Goal: Task Accomplishment & Management: Use online tool/utility

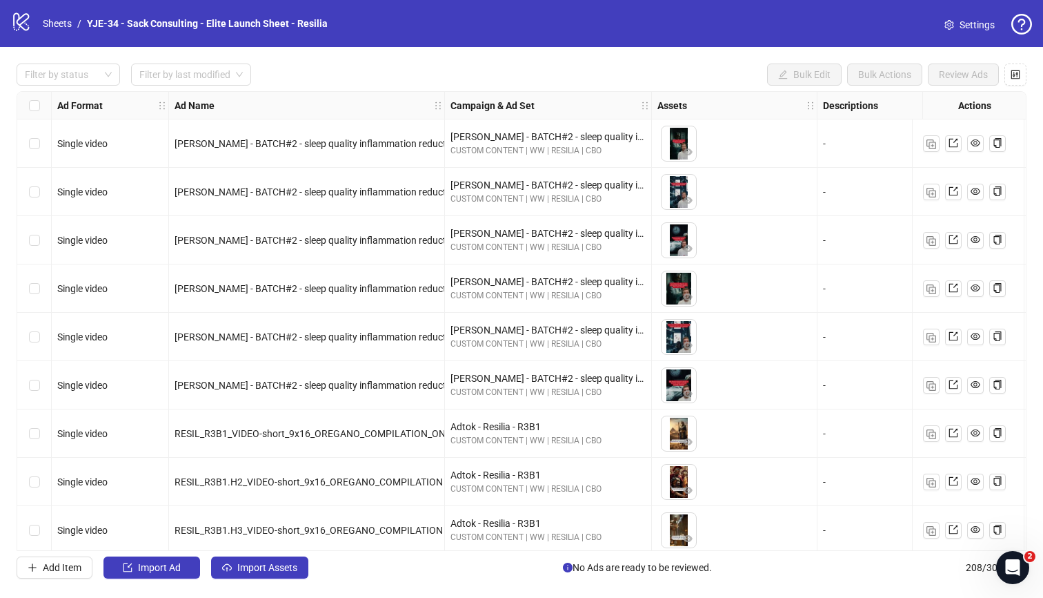
click at [827, 30] on span "Settings" at bounding box center [977, 24] width 35 height 15
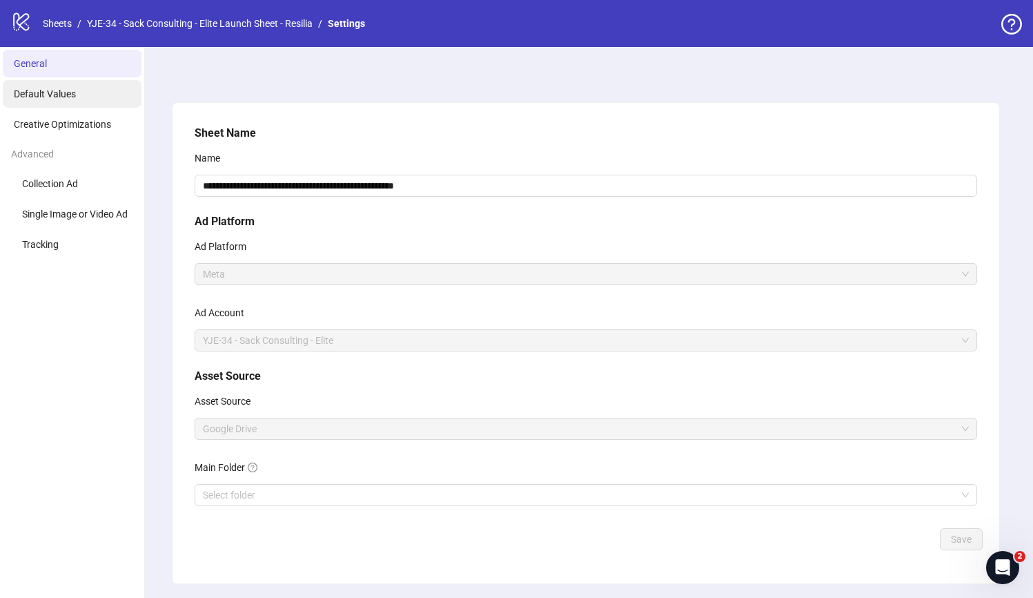
click at [70, 98] on span "Default Values" at bounding box center [45, 93] width 62 height 11
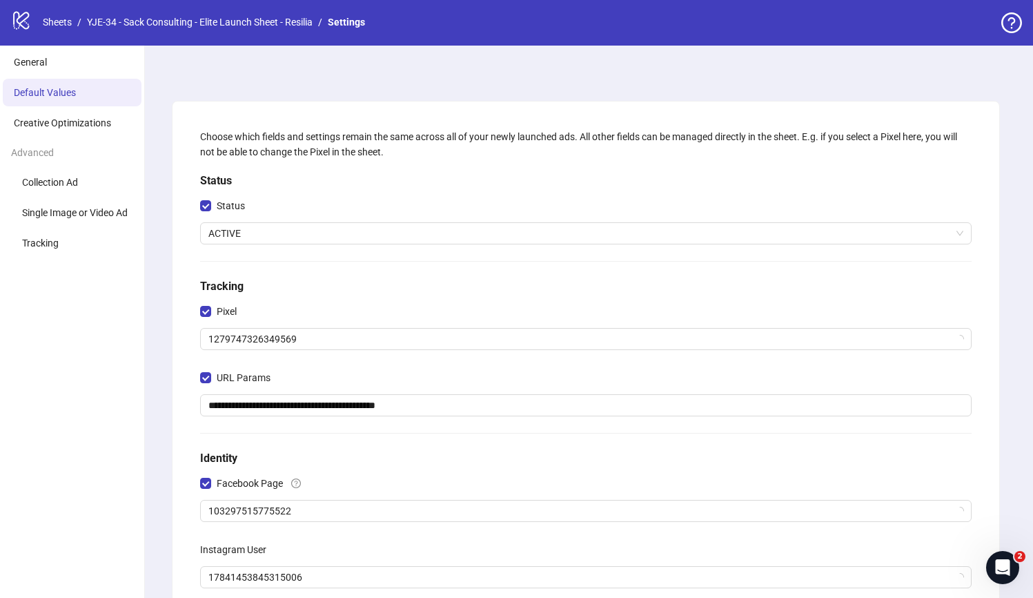
scroll to position [275, 0]
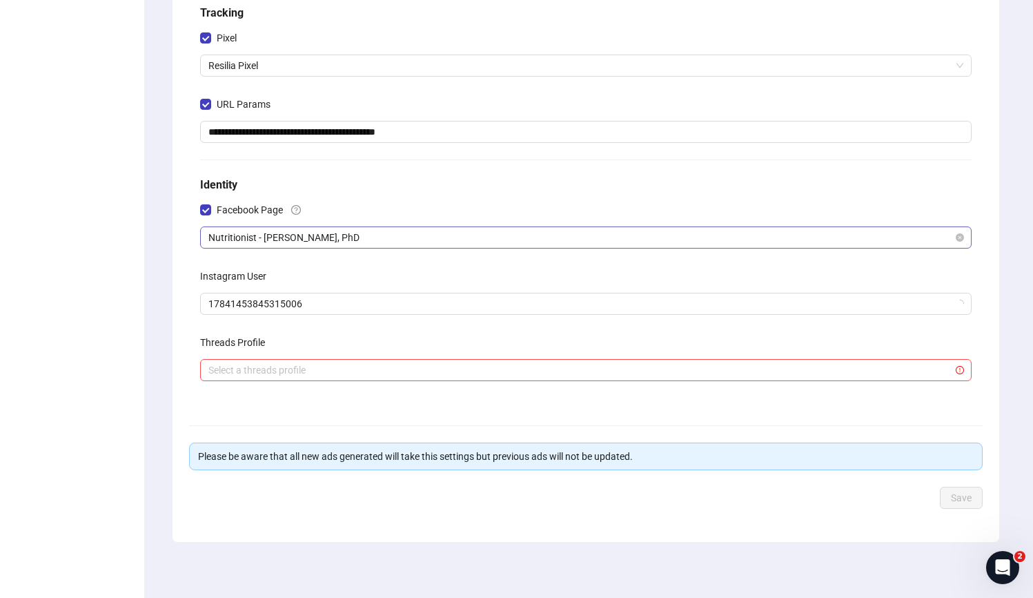
click at [292, 243] on span "Nutritionist - [PERSON_NAME], PhD" at bounding box center [585, 237] width 755 height 21
click at [349, 199] on div "Facebook Page" at bounding box center [586, 213] width 772 height 28
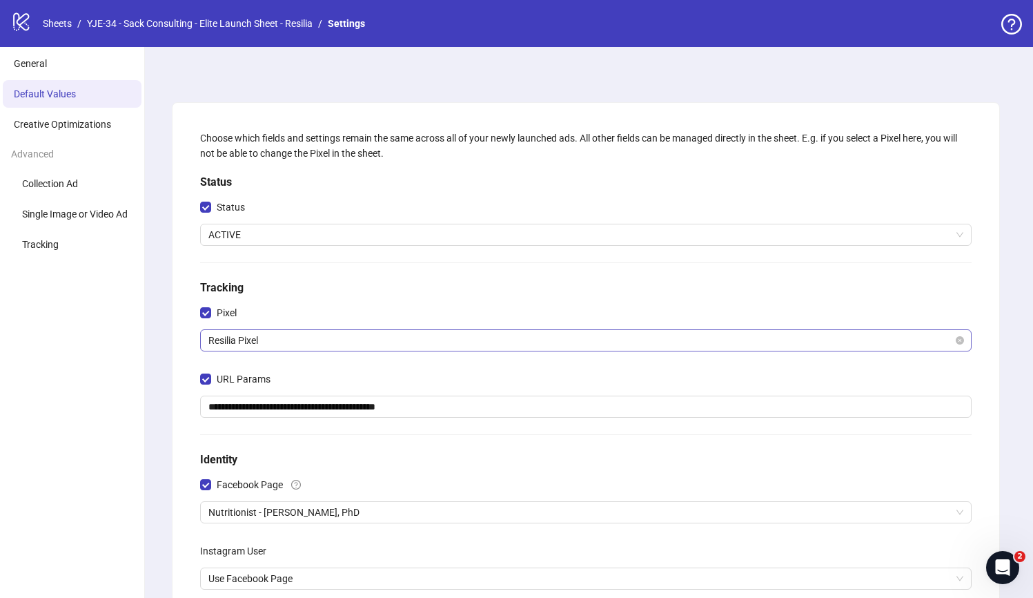
click at [258, 339] on span "Resilia Pixel" at bounding box center [585, 340] width 755 height 21
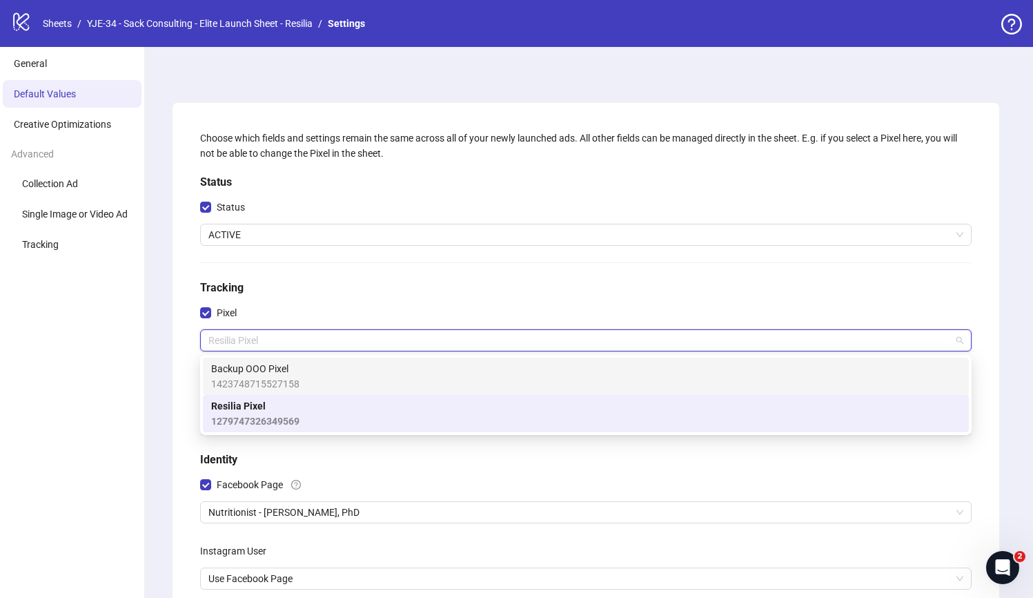
click at [264, 372] on span "Backup OOO Pixel" at bounding box center [255, 368] width 88 height 15
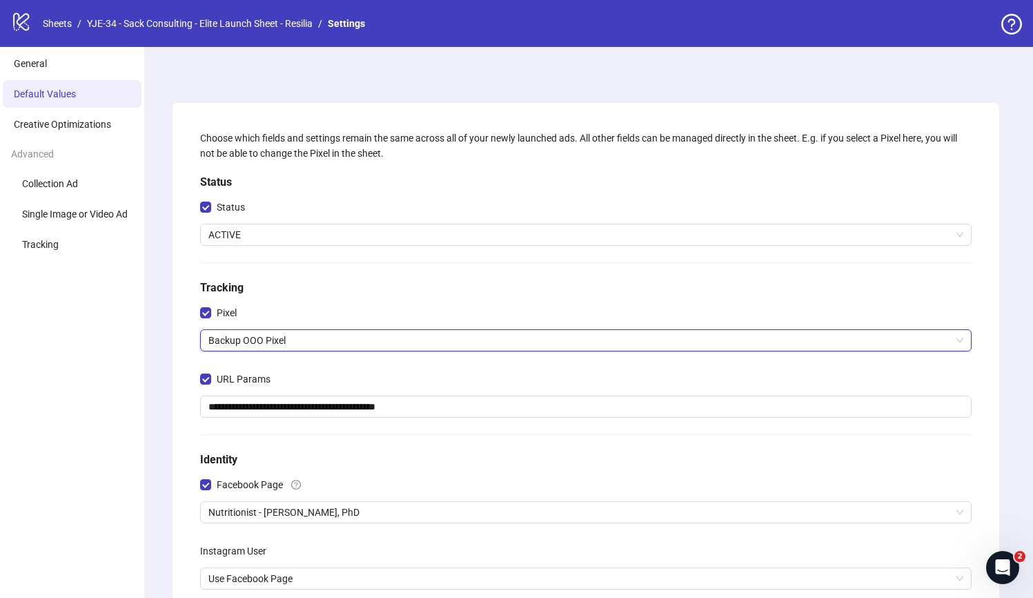
click at [271, 293] on h5 "Tracking" at bounding box center [586, 287] width 772 height 17
click at [73, 54] on li "General" at bounding box center [72, 64] width 139 height 28
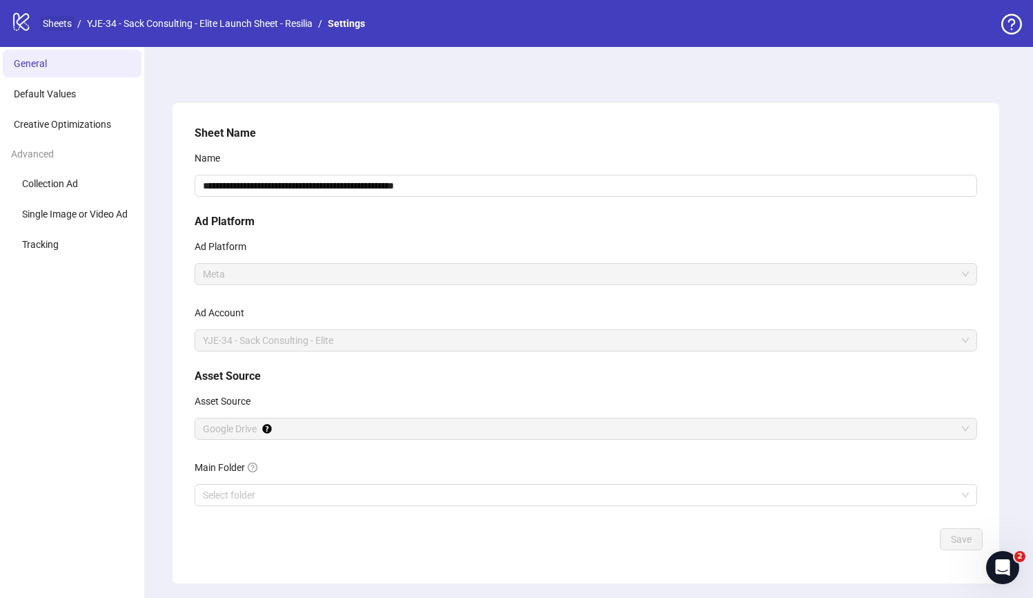
click at [66, 26] on link "Sheets" at bounding box center [57, 23] width 35 height 15
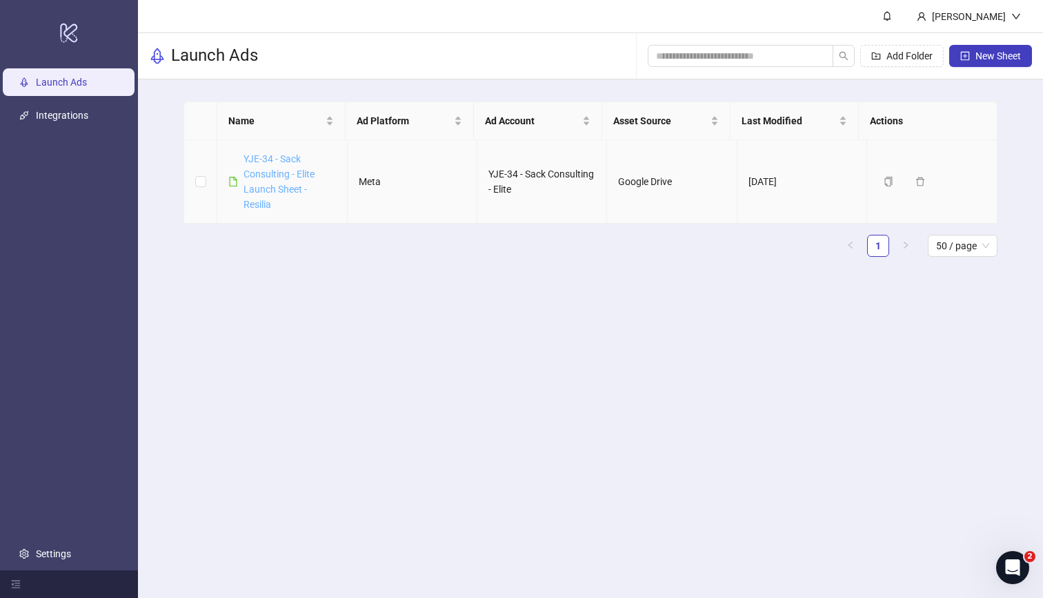
click at [283, 170] on link "YJE-34 - Sack Consulting - Elite Launch Sheet - Resilia" at bounding box center [279, 181] width 71 height 57
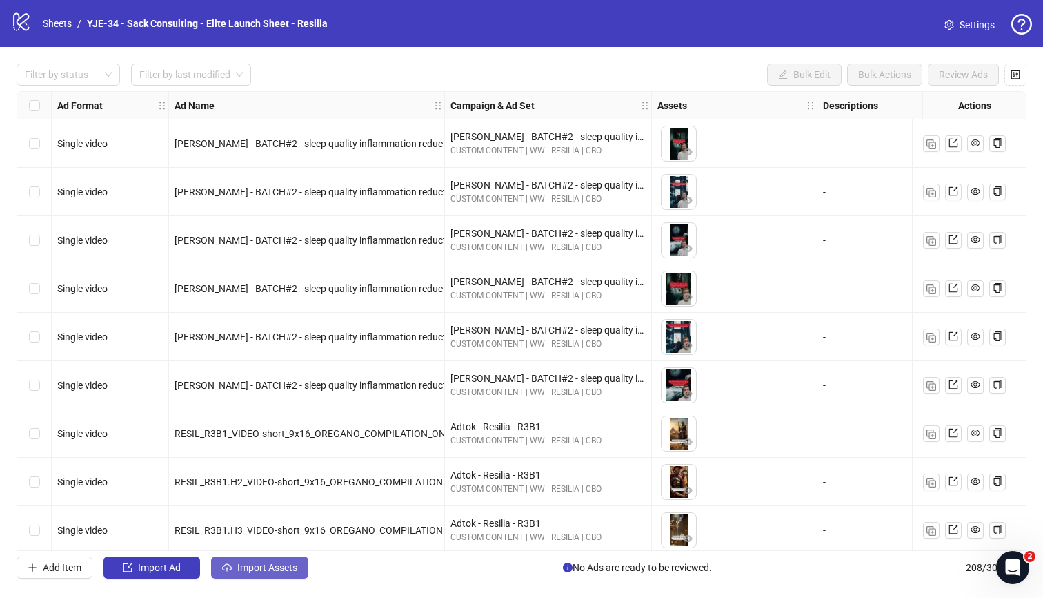
click at [295, 571] on span "Import Assets" at bounding box center [267, 567] width 60 height 11
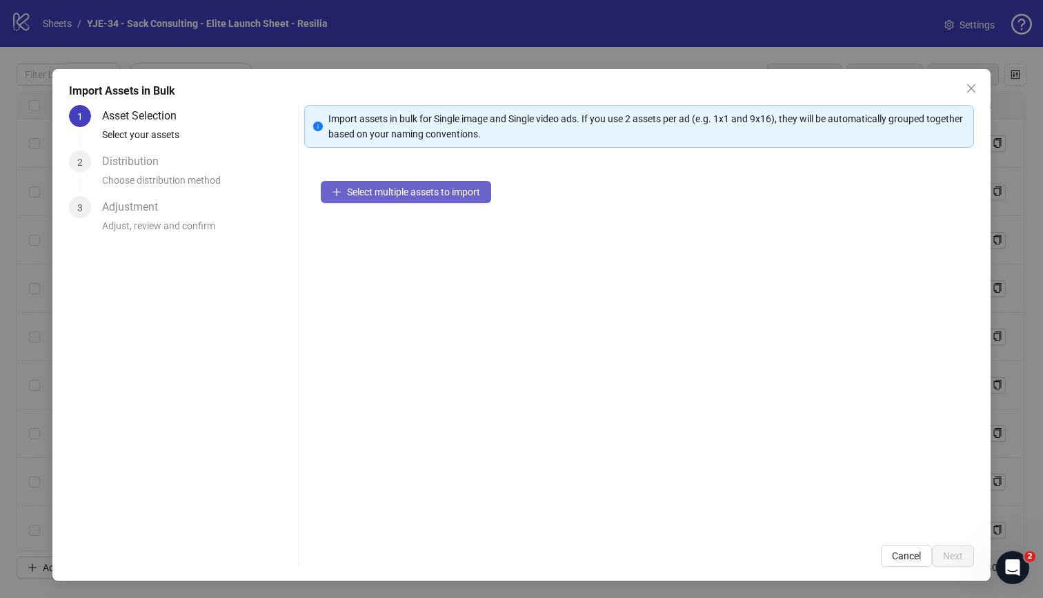
click at [355, 199] on button "Select multiple assets to import" at bounding box center [406, 192] width 170 height 22
